Goal: Task Accomplishment & Management: Manage account settings

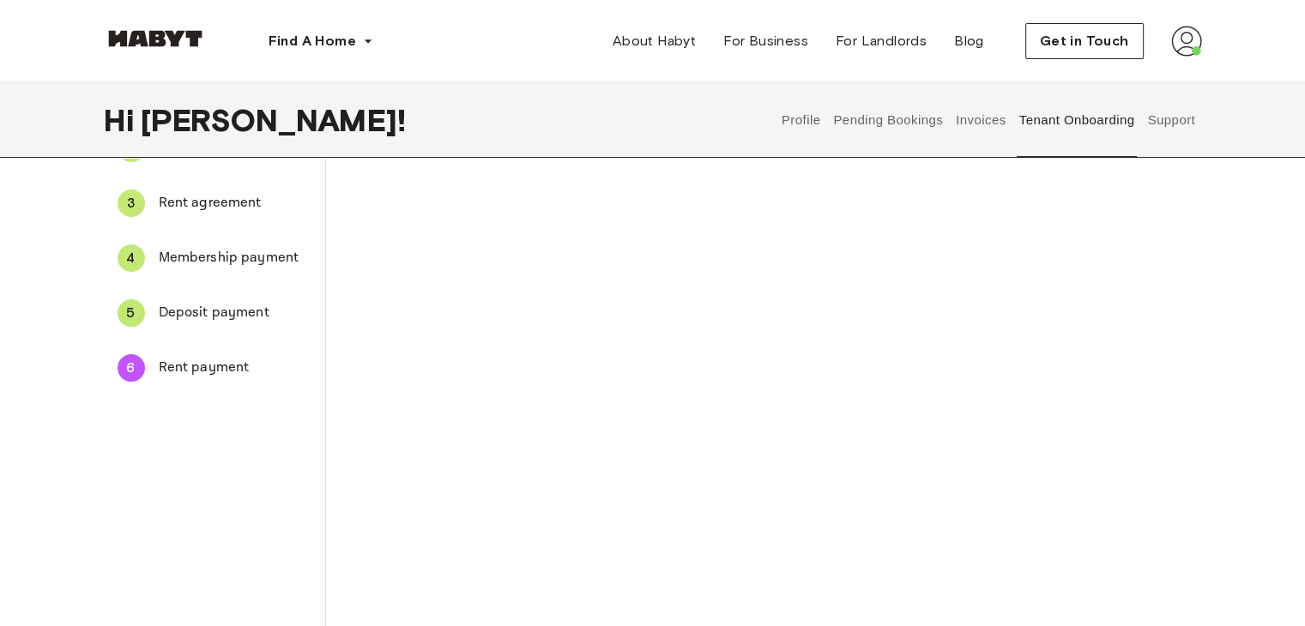
scroll to position [172, 0]
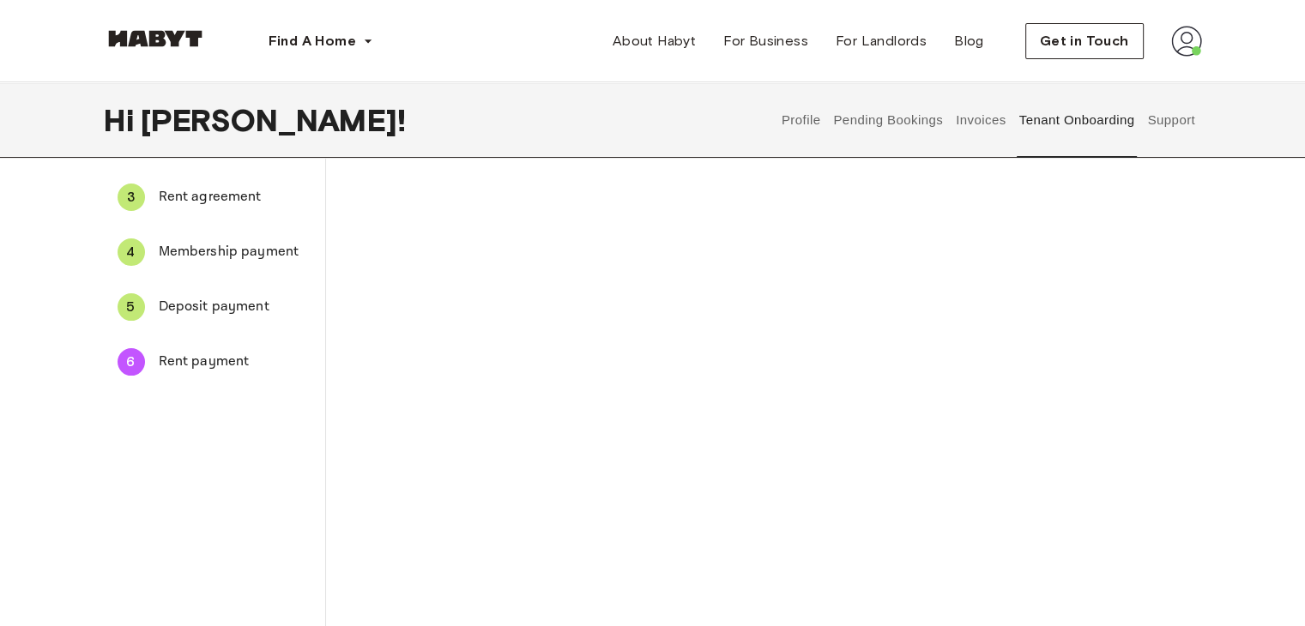
click at [425, 432] on div "The payment method you provide will be used to automatically charge your monthl…" at bounding box center [764, 469] width 766 height 815
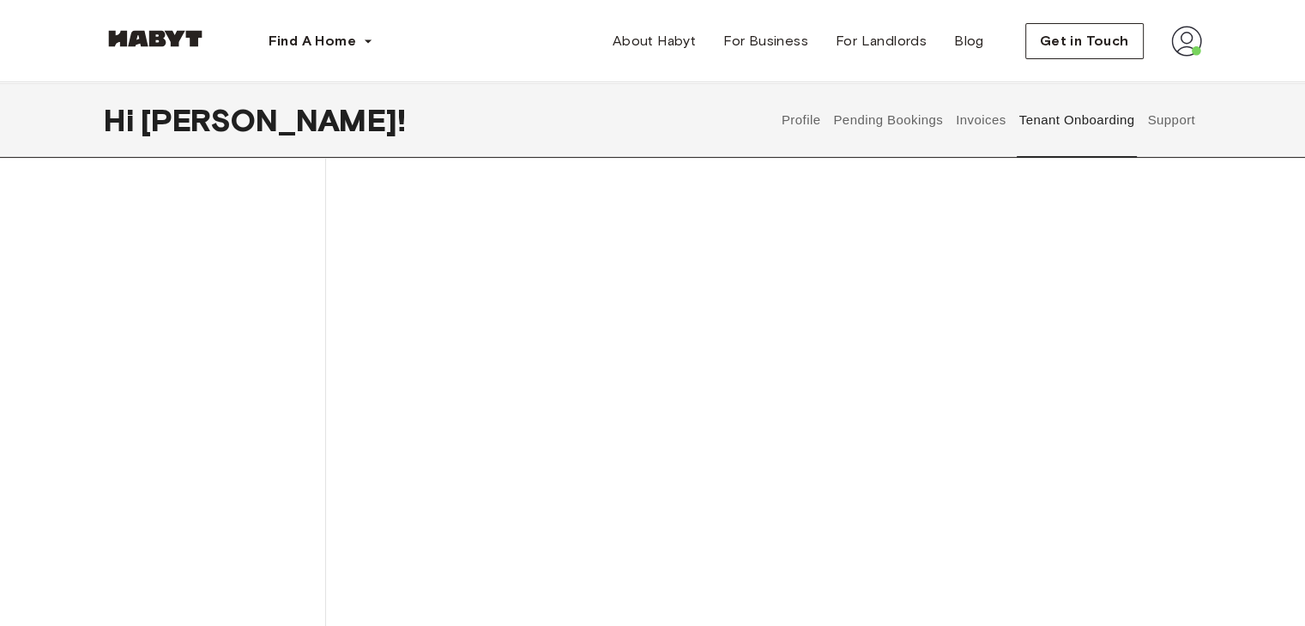
scroll to position [429, 0]
click at [458, 342] on div "The payment method you provide will be used to automatically charge your monthl…" at bounding box center [764, 310] width 766 height 1013
click at [453, 347] on div "The payment method you provide will be used to automatically charge your monthl…" at bounding box center [764, 310] width 766 height 1013
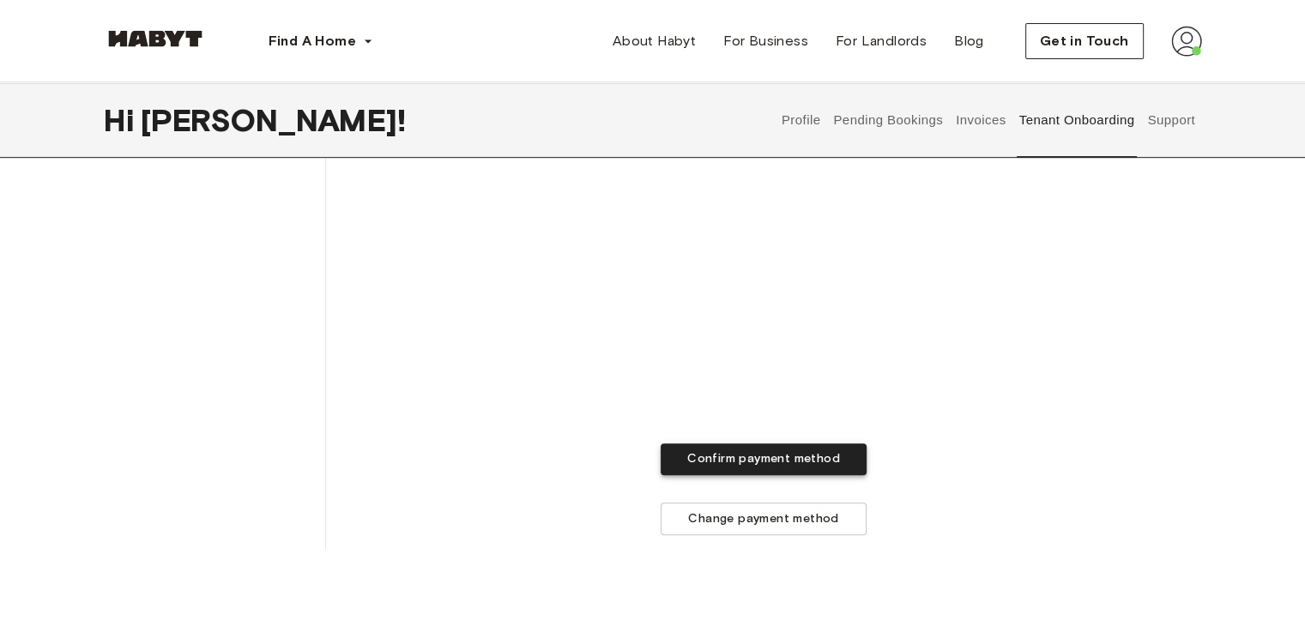
scroll to position [944, 0]
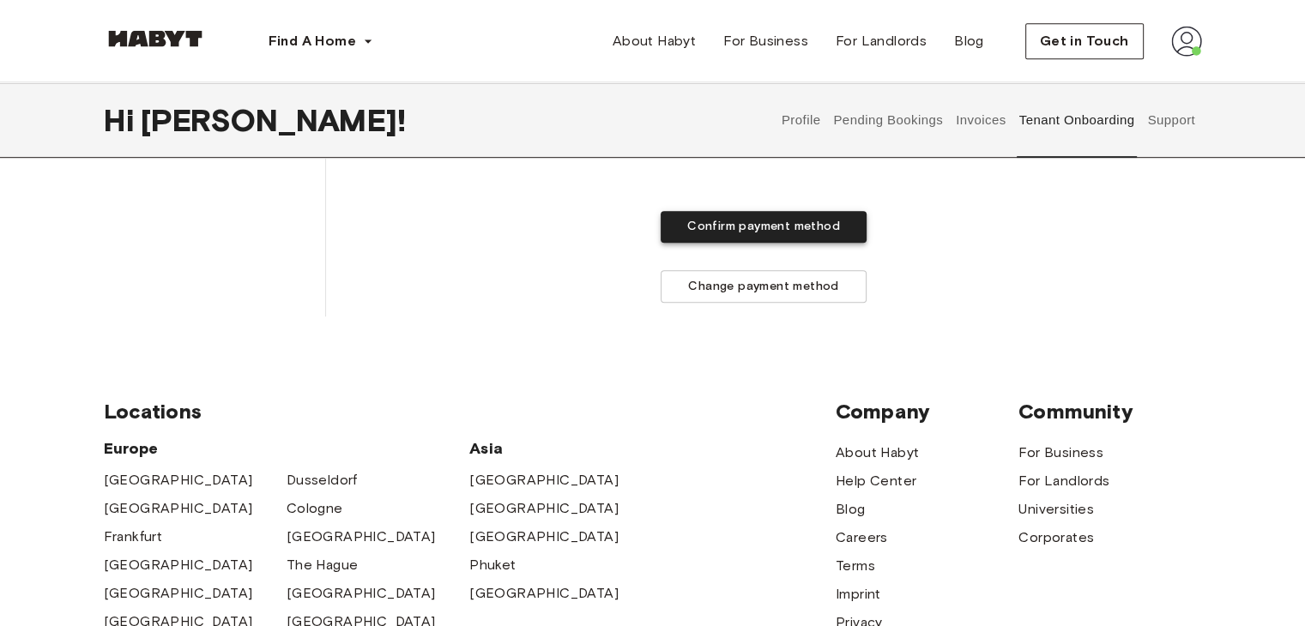
click at [772, 227] on button "Confirm payment method" at bounding box center [764, 227] width 206 height 32
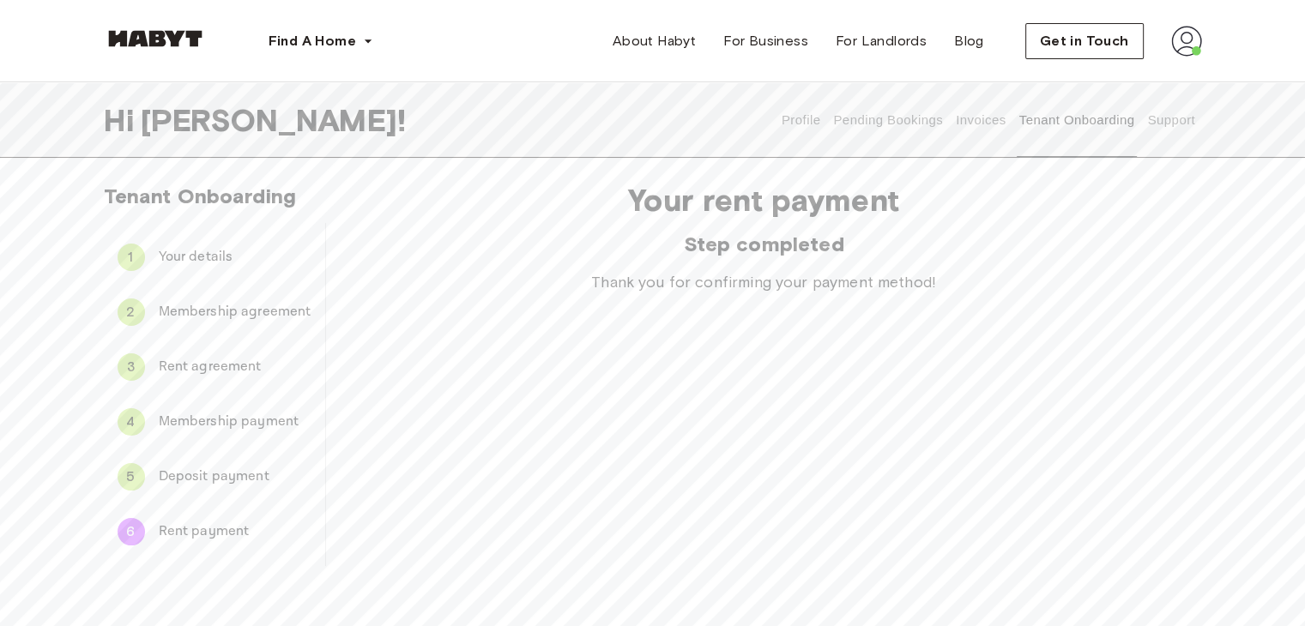
scroll to position [0, 0]
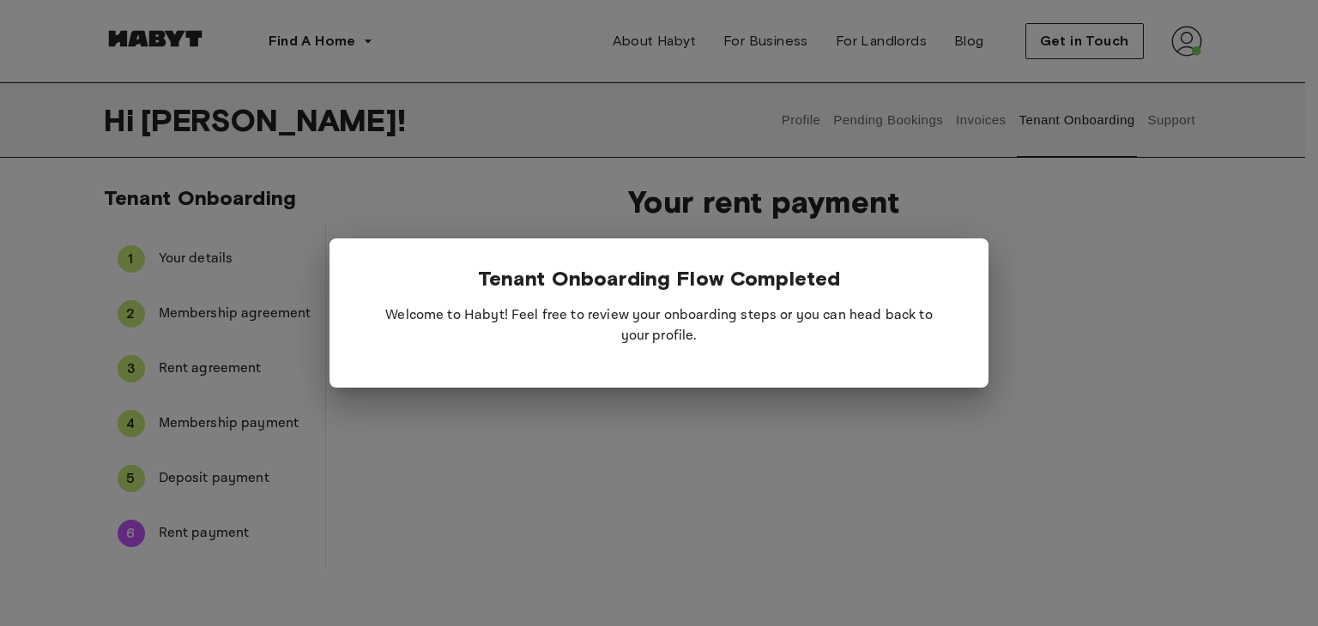
click at [686, 334] on p "Welcome to Habyt! Feel free to review your onboarding steps or you can head bac…" at bounding box center [659, 326] width 604 height 69
click at [827, 415] on div at bounding box center [659, 313] width 1318 height 626
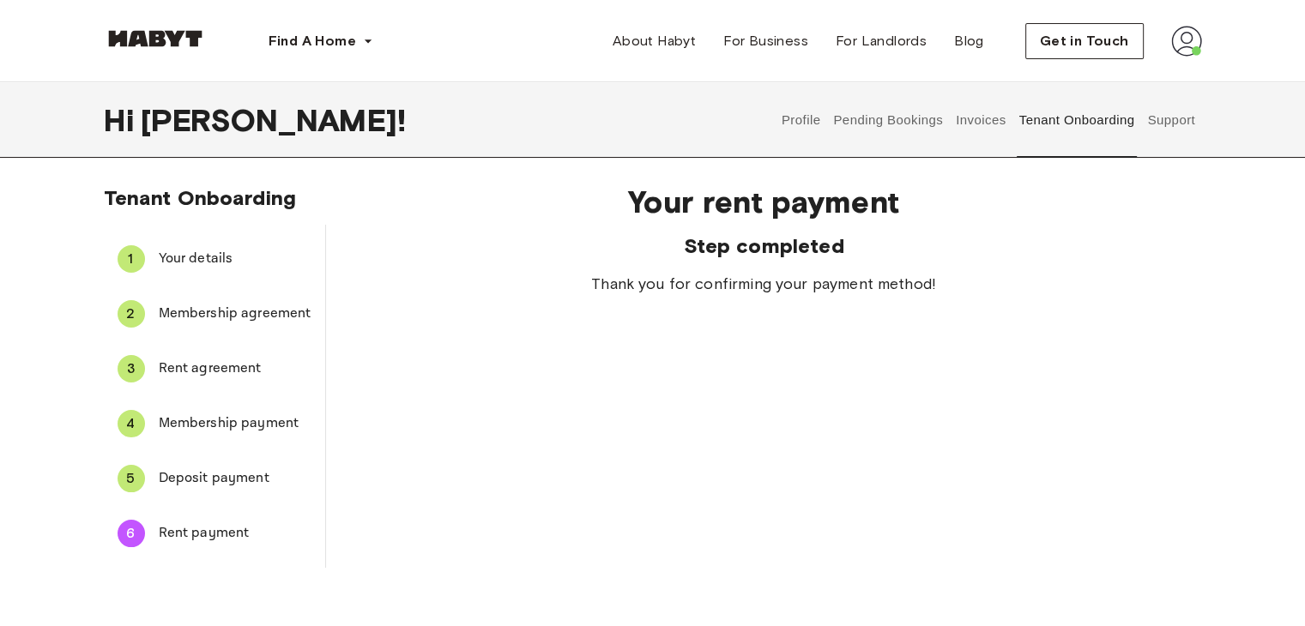
click at [209, 486] on span "Deposit payment" at bounding box center [235, 478] width 153 height 21
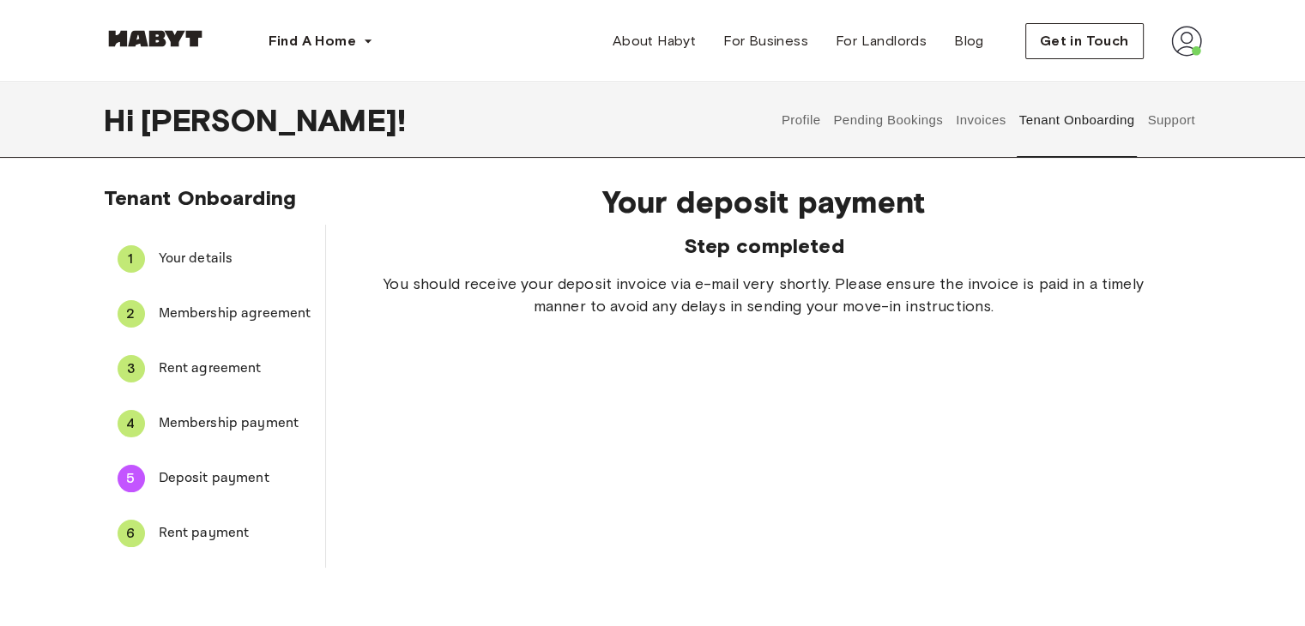
click at [205, 527] on span "Rent payment" at bounding box center [235, 533] width 153 height 21
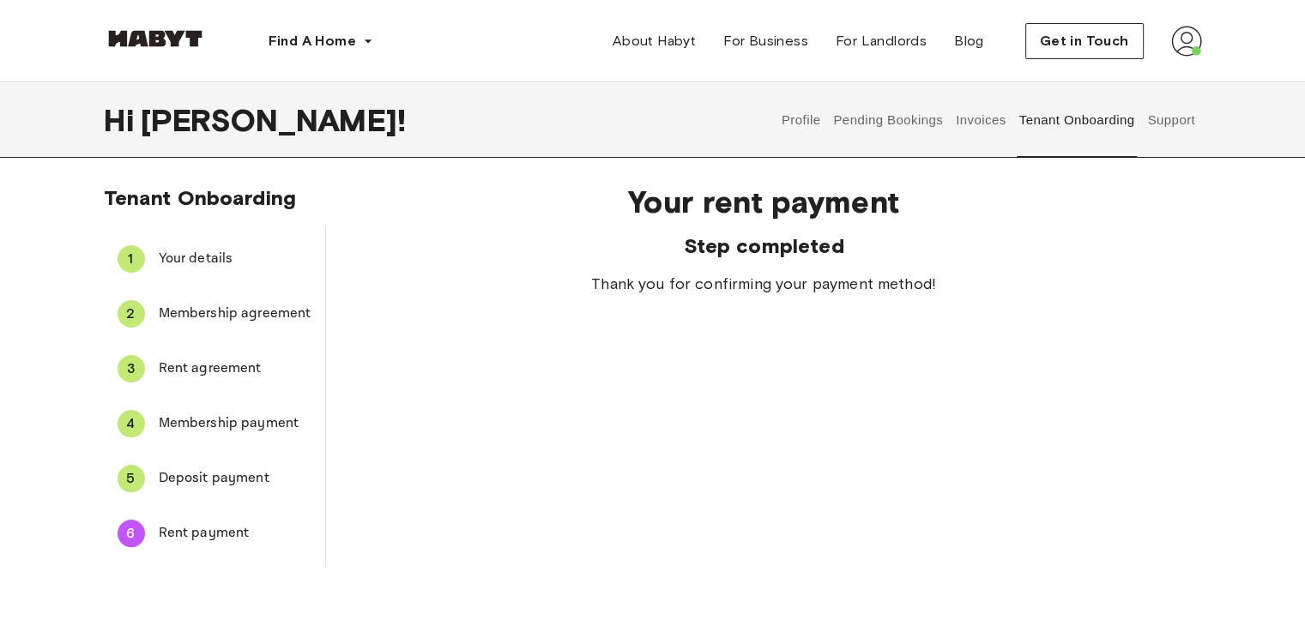
click at [202, 473] on span "Deposit payment" at bounding box center [235, 478] width 153 height 21
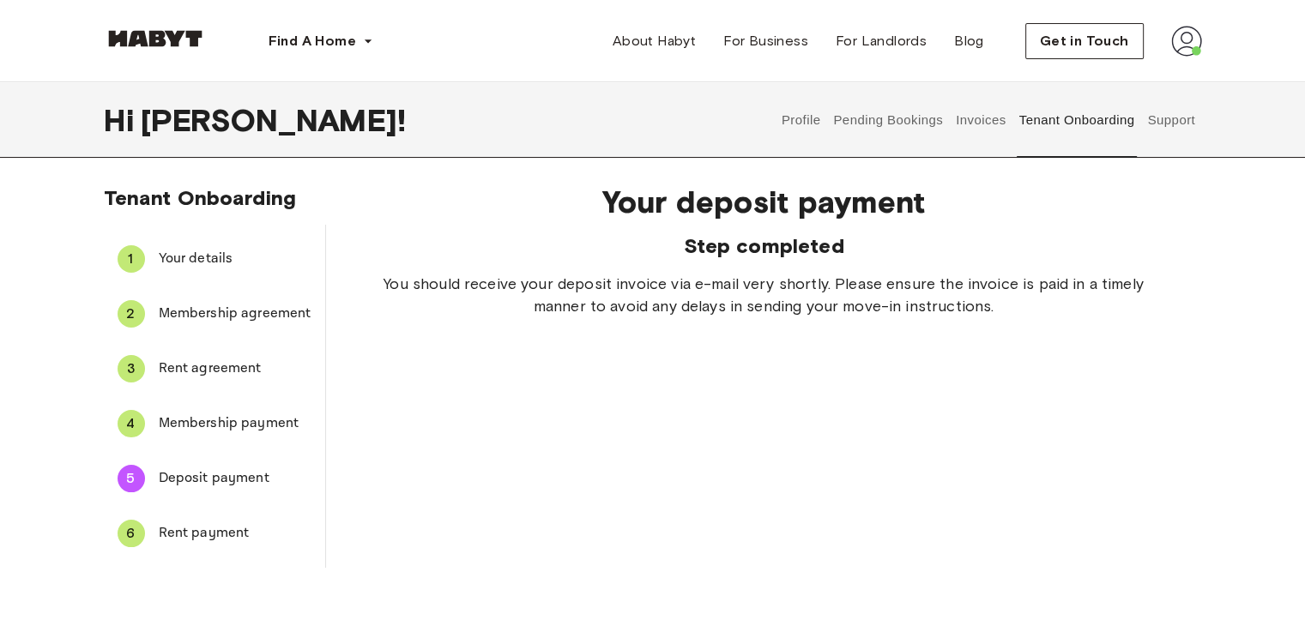
click at [212, 525] on span "Rent payment" at bounding box center [235, 533] width 153 height 21
